Goal: Task Accomplishment & Management: Manage account settings

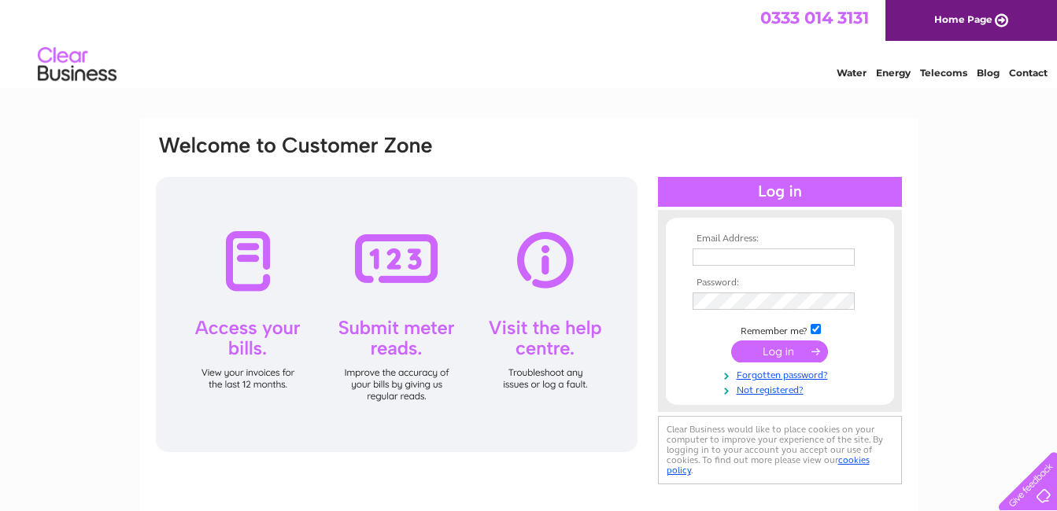
click at [804, 252] on input "text" at bounding box center [773, 257] width 162 height 17
type input "hello@flourmeigle.com"
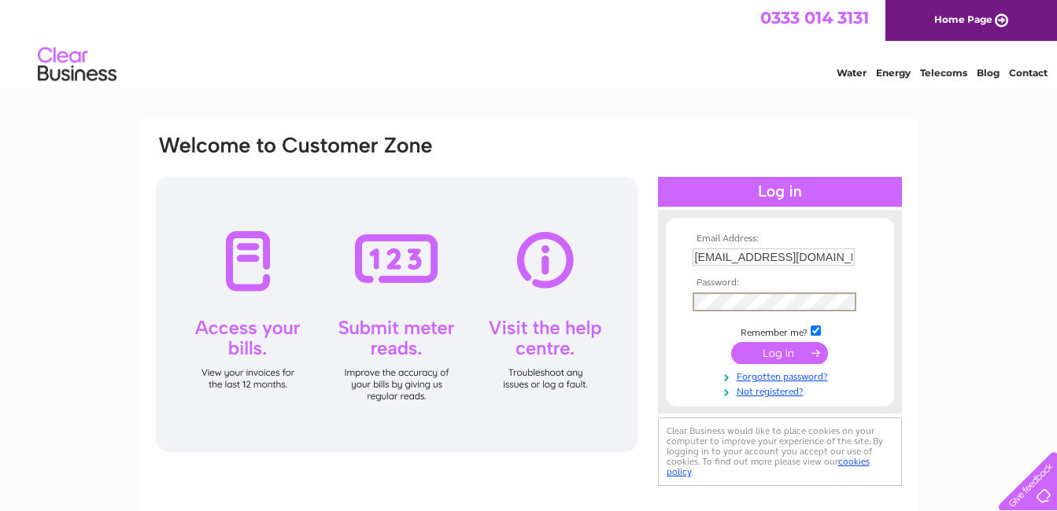
click at [731, 342] on input "submit" at bounding box center [779, 353] width 97 height 22
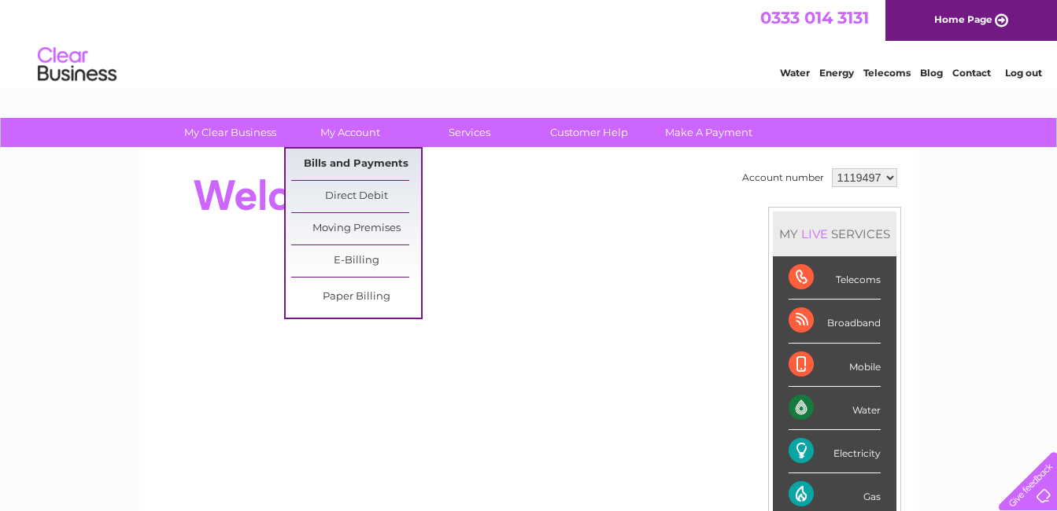
click at [378, 161] on link "Bills and Payments" at bounding box center [356, 164] width 130 height 31
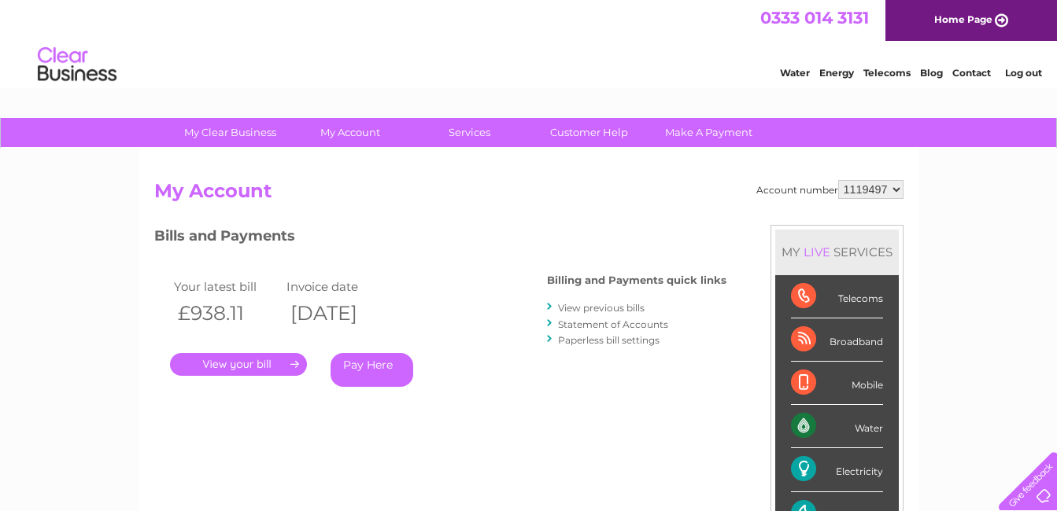
click at [257, 358] on link "." at bounding box center [238, 364] width 137 height 23
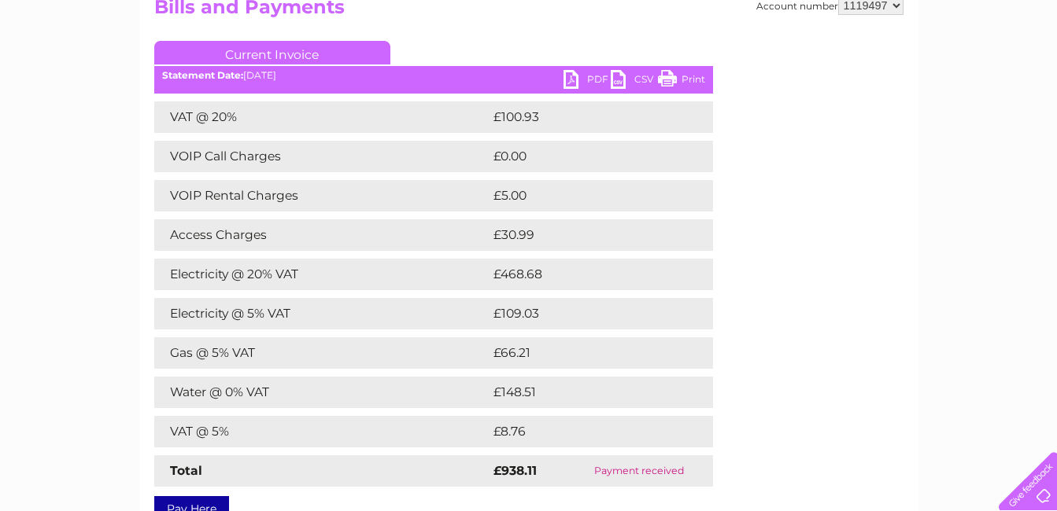
scroll to position [157, 0]
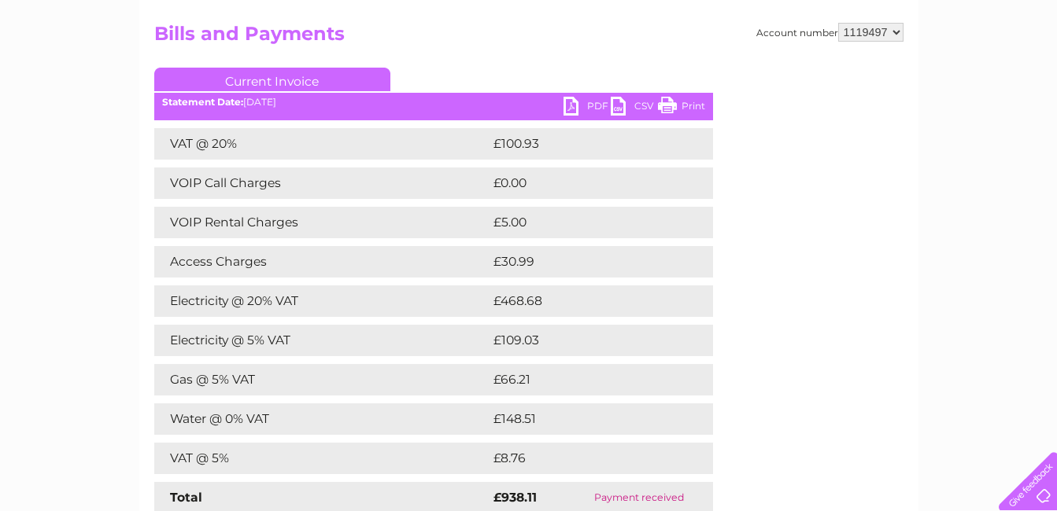
click at [895, 34] on select "1119497 1148982" at bounding box center [870, 32] width 65 height 19
select select "1148982"
click at [839, 23] on select "1119497 1148982" at bounding box center [870, 32] width 65 height 19
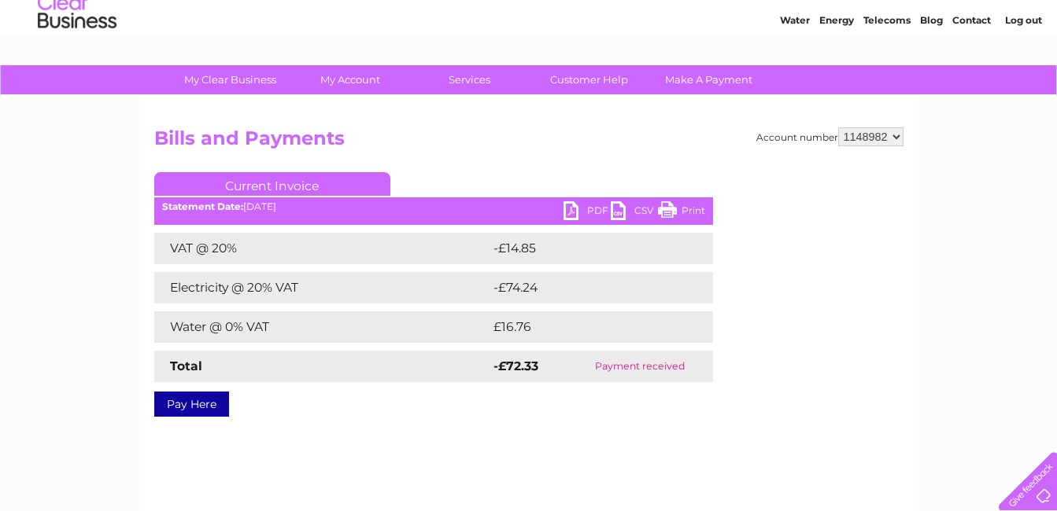
scroll to position [79, 0]
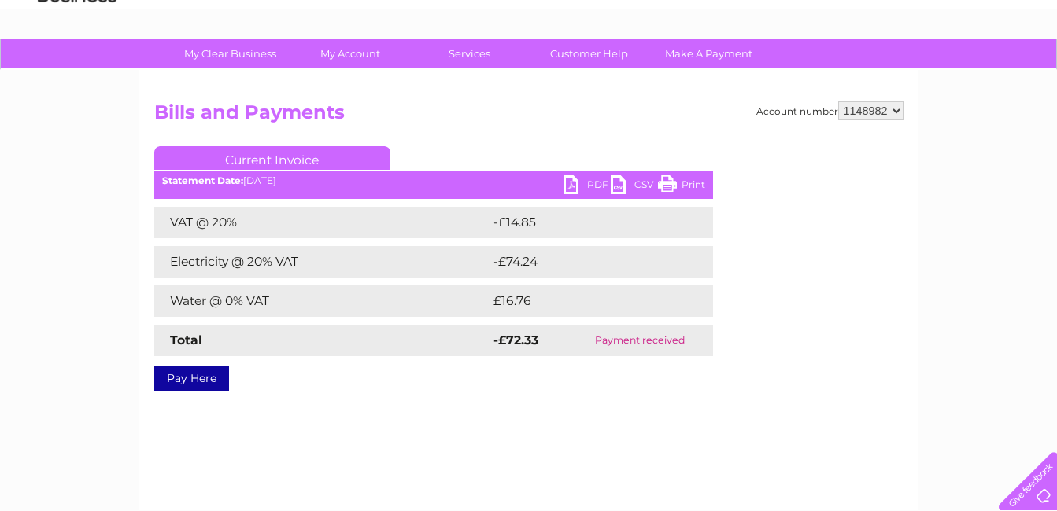
click at [573, 182] on link "PDF" at bounding box center [586, 186] width 47 height 23
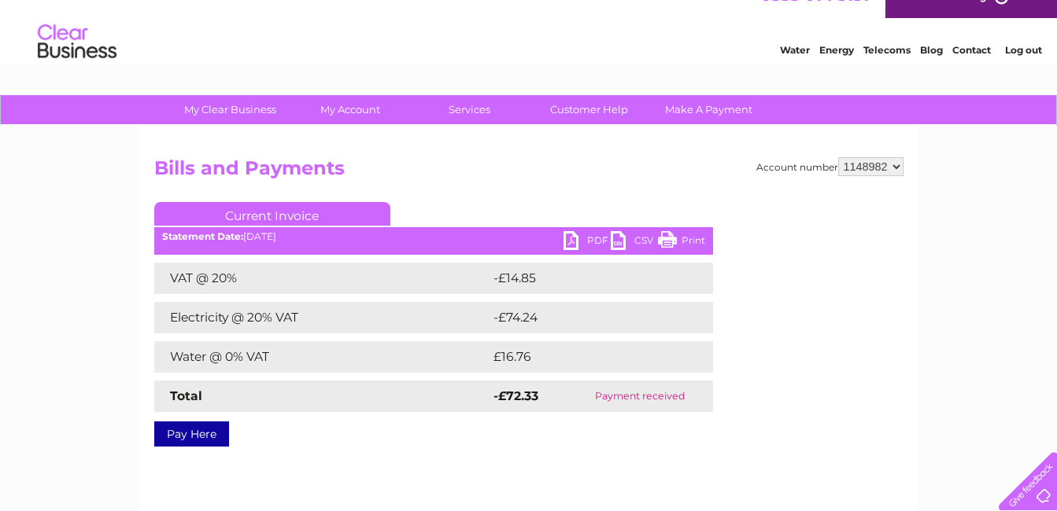
scroll to position [0, 0]
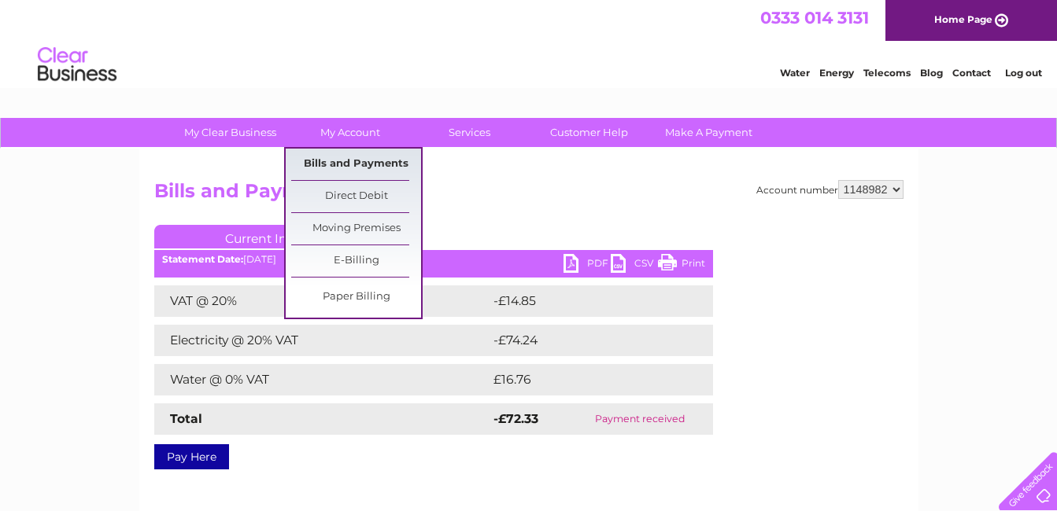
click at [374, 165] on link "Bills and Payments" at bounding box center [356, 164] width 130 height 31
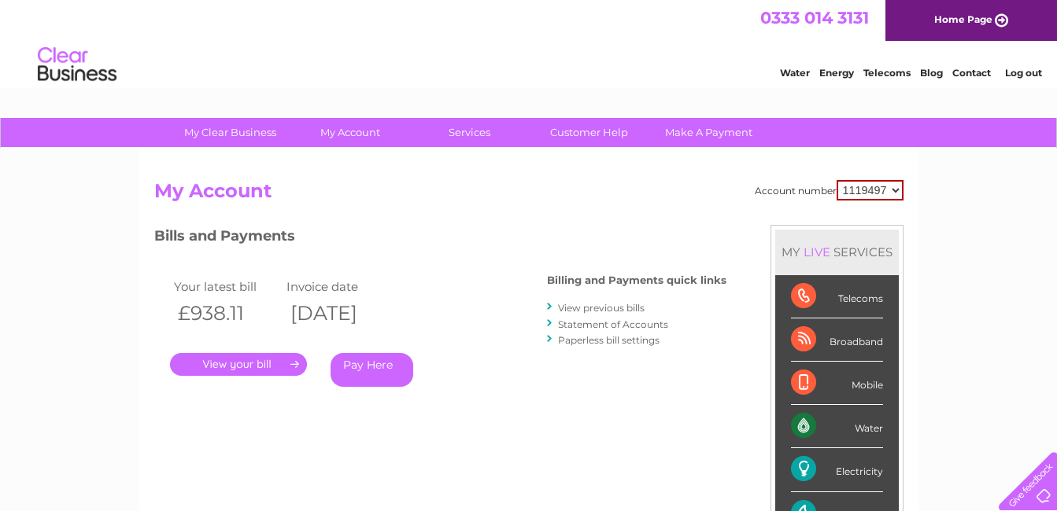
click at [588, 307] on link "View previous bills" at bounding box center [601, 308] width 87 height 12
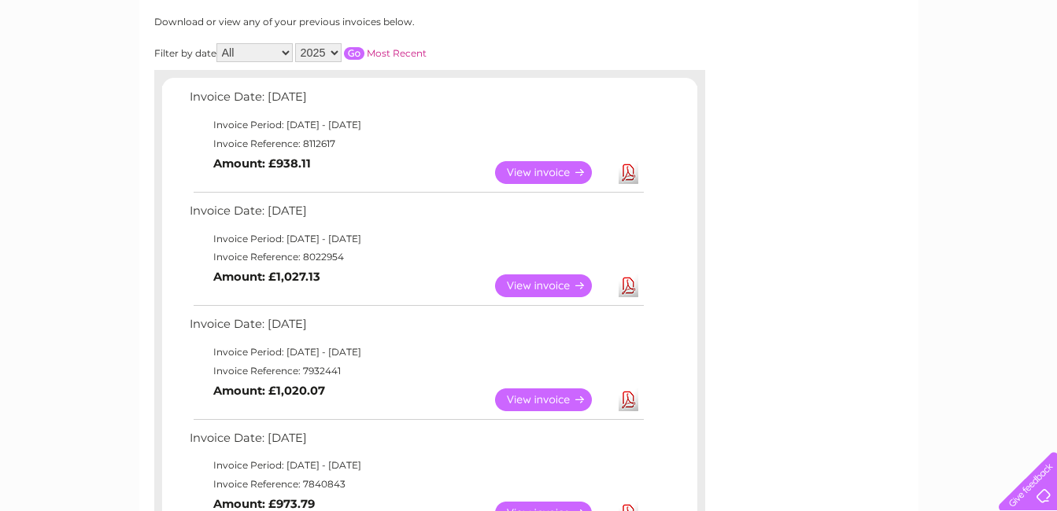
scroll to position [236, 0]
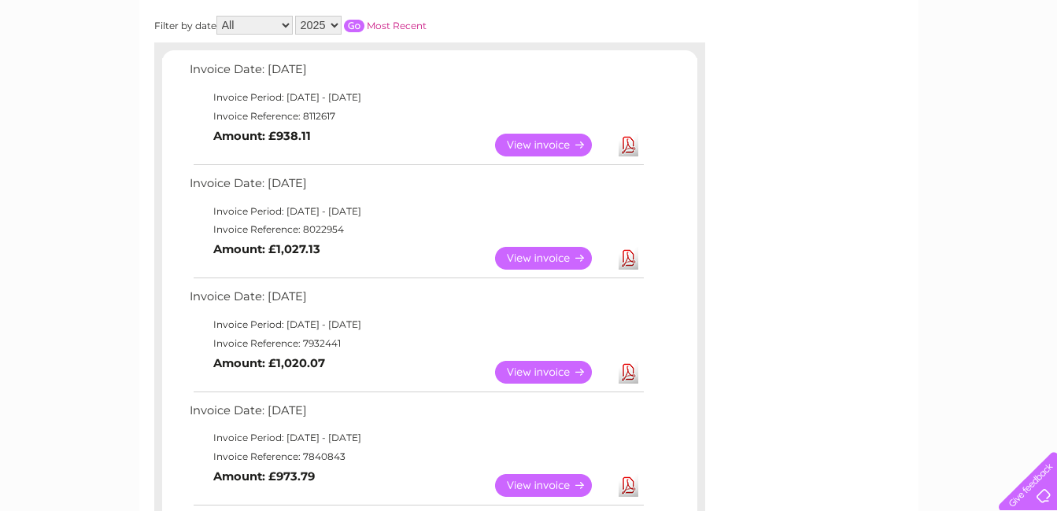
click at [561, 254] on link "View" at bounding box center [553, 258] width 116 height 23
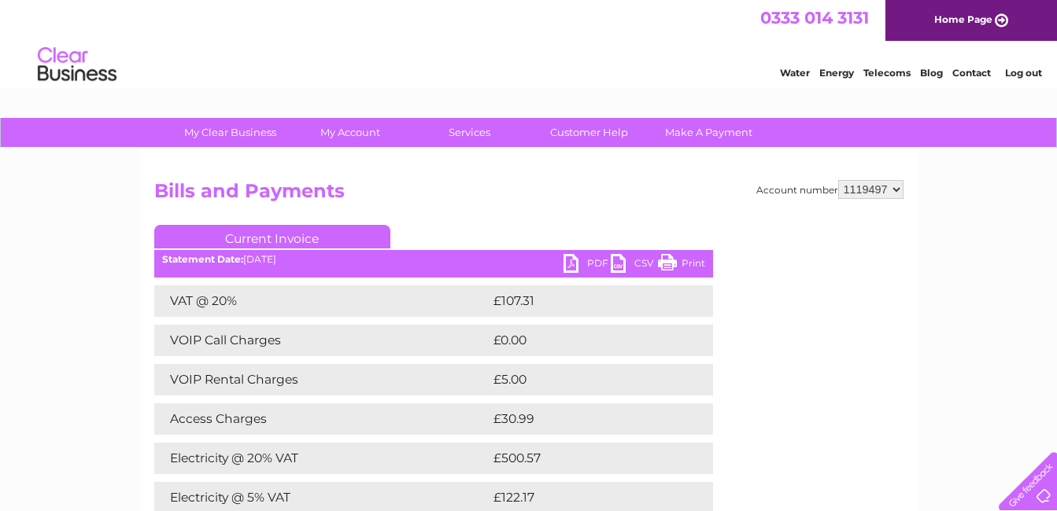
click at [899, 188] on select "1119497 1148982" at bounding box center [870, 189] width 65 height 19
select select "1148982"
click at [839, 180] on select "1119497 1148982" at bounding box center [870, 189] width 65 height 19
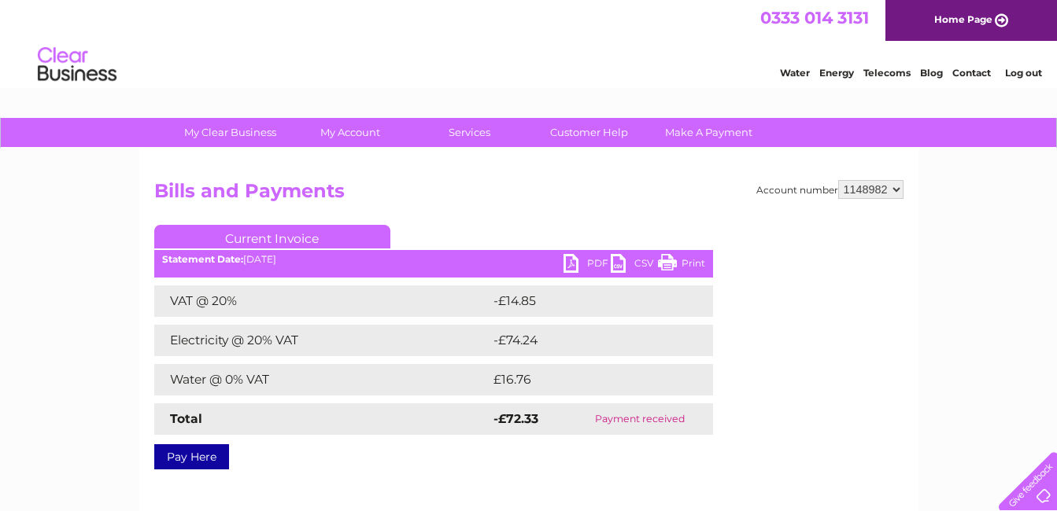
click at [575, 258] on link "PDF" at bounding box center [586, 265] width 47 height 23
